Goal: Transaction & Acquisition: Book appointment/travel/reservation

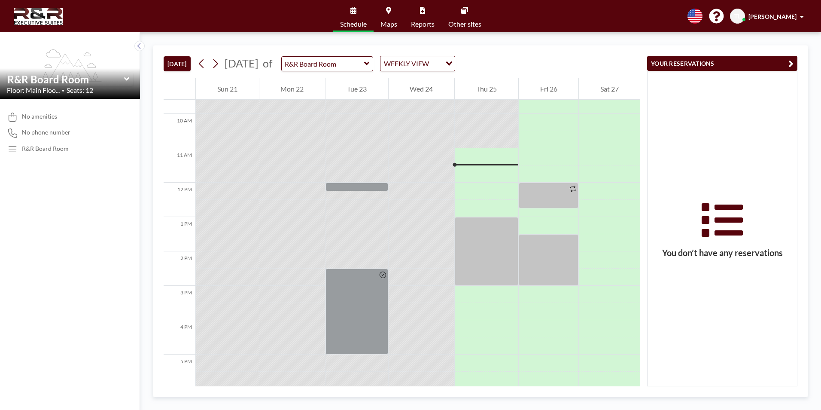
scroll to position [361, 0]
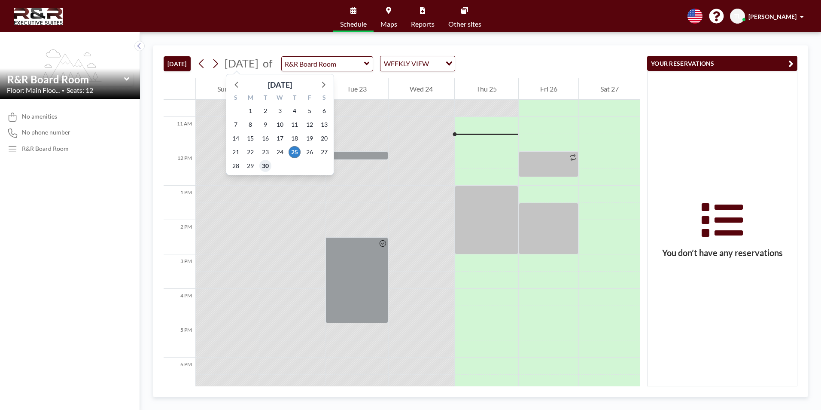
click at [264, 169] on span "30" at bounding box center [265, 166] width 12 height 12
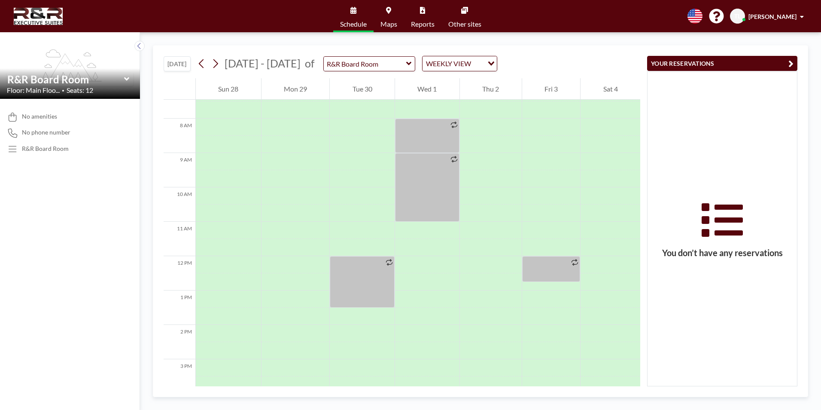
scroll to position [258, 0]
click at [341, 226] on div at bounding box center [362, 228] width 65 height 17
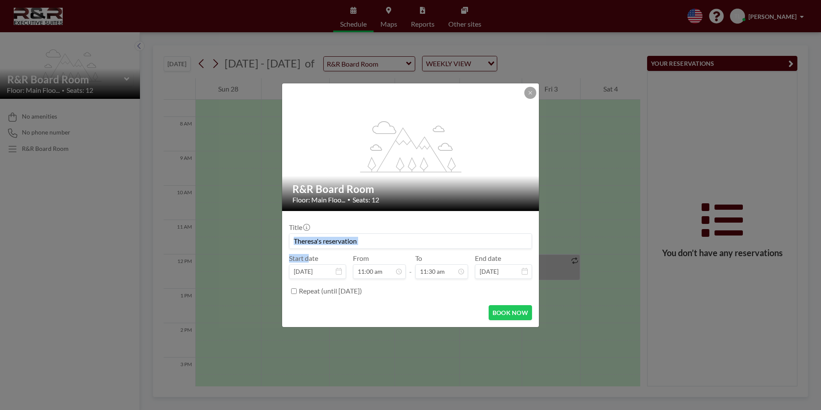
click at [341, 226] on div "Title" at bounding box center [410, 236] width 243 height 26
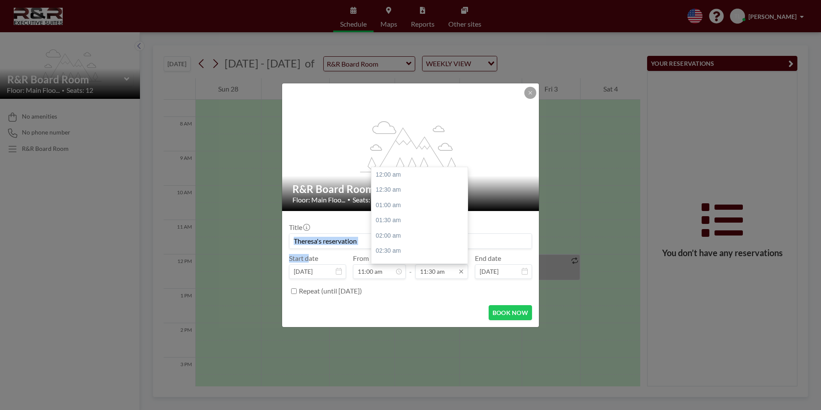
scroll to position [352, 0]
click at [428, 188] on div "12:00 pm" at bounding box center [422, 189] width 101 height 15
type input "12:00 pm"
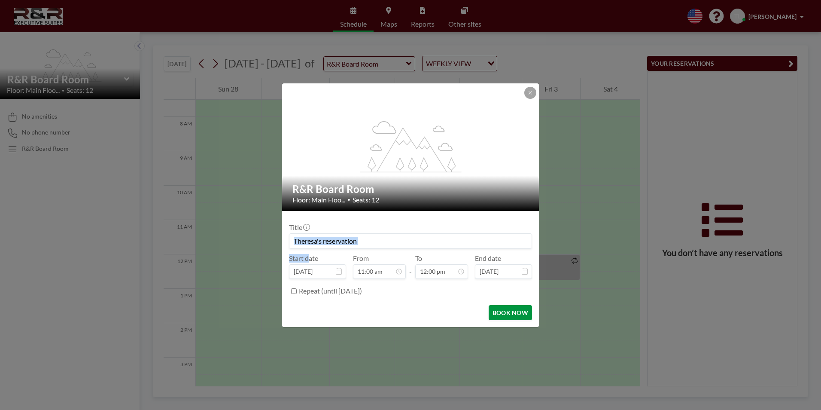
click at [501, 311] on button "BOOK NOW" at bounding box center [510, 312] width 43 height 15
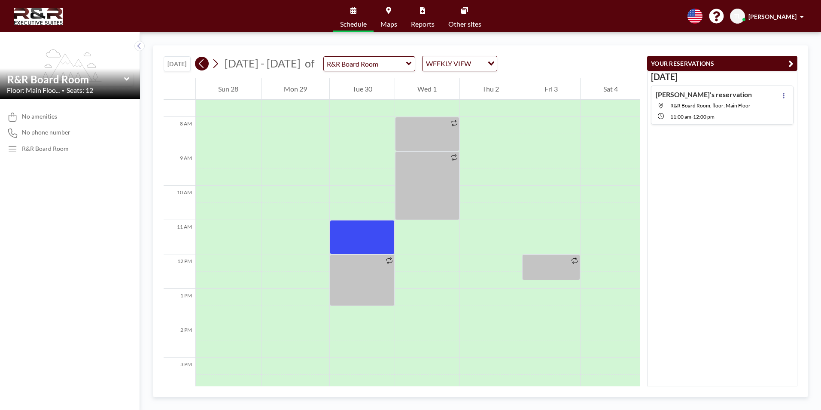
click at [206, 61] on icon at bounding box center [202, 63] width 8 height 13
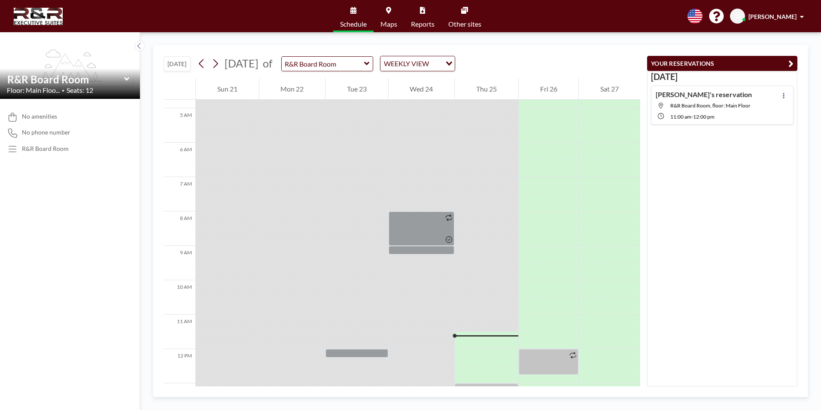
scroll to position [206, 0]
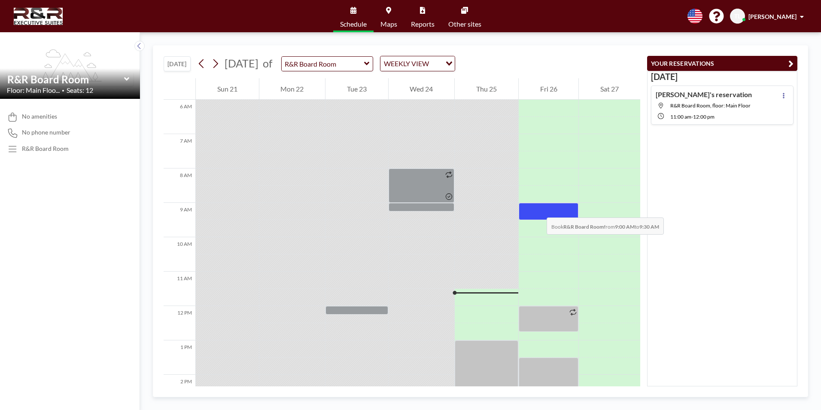
click at [538, 209] on div at bounding box center [549, 211] width 60 height 17
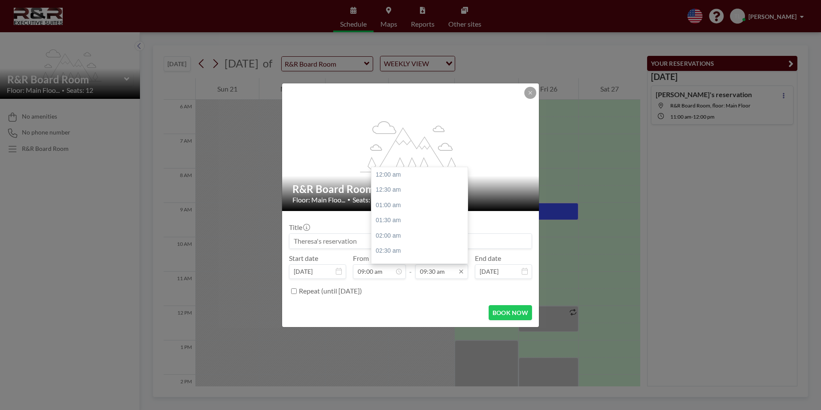
scroll to position [290, 0]
click at [415, 192] on div "10:00 am" at bounding box center [422, 189] width 101 height 15
type input "10:00 am"
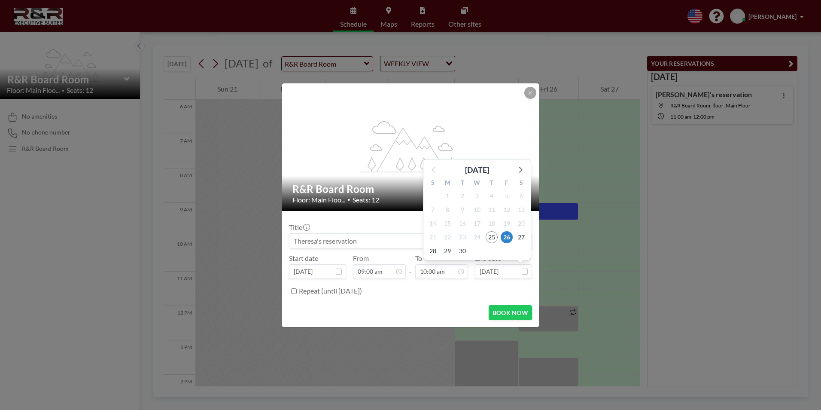
scroll to position [0, 0]
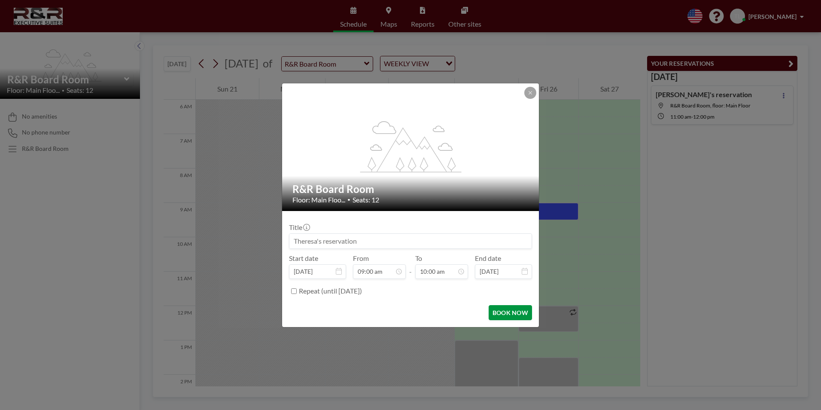
click at [508, 315] on button "BOOK NOW" at bounding box center [510, 312] width 43 height 15
